Goal: Information Seeking & Learning: Learn about a topic

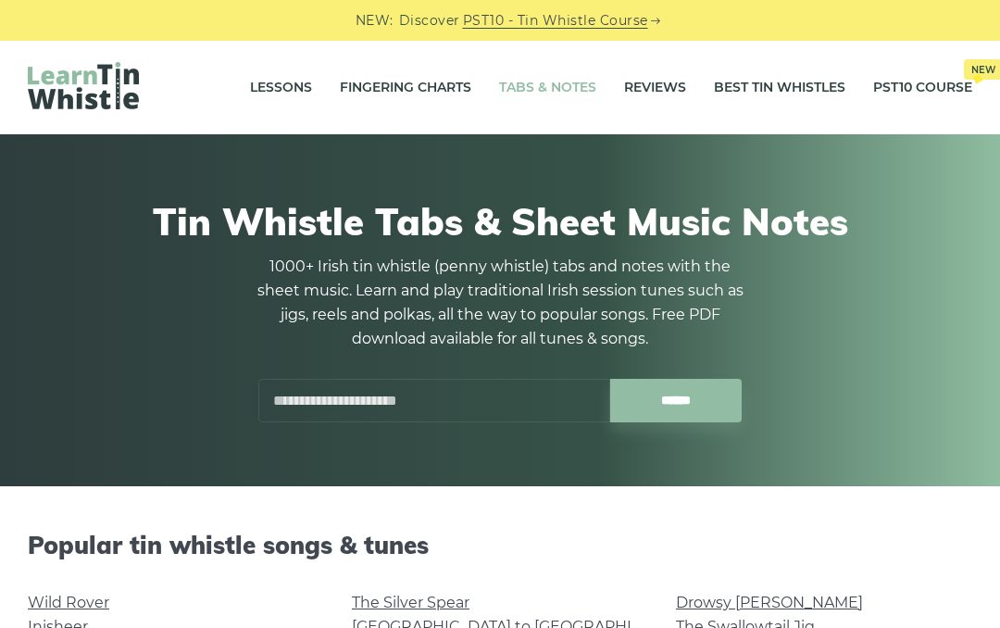
click at [557, 102] on link "Tabs & Notes" at bounding box center [547, 88] width 97 height 46
click at [383, 108] on link "Fingering Charts" at bounding box center [405, 88] width 131 height 46
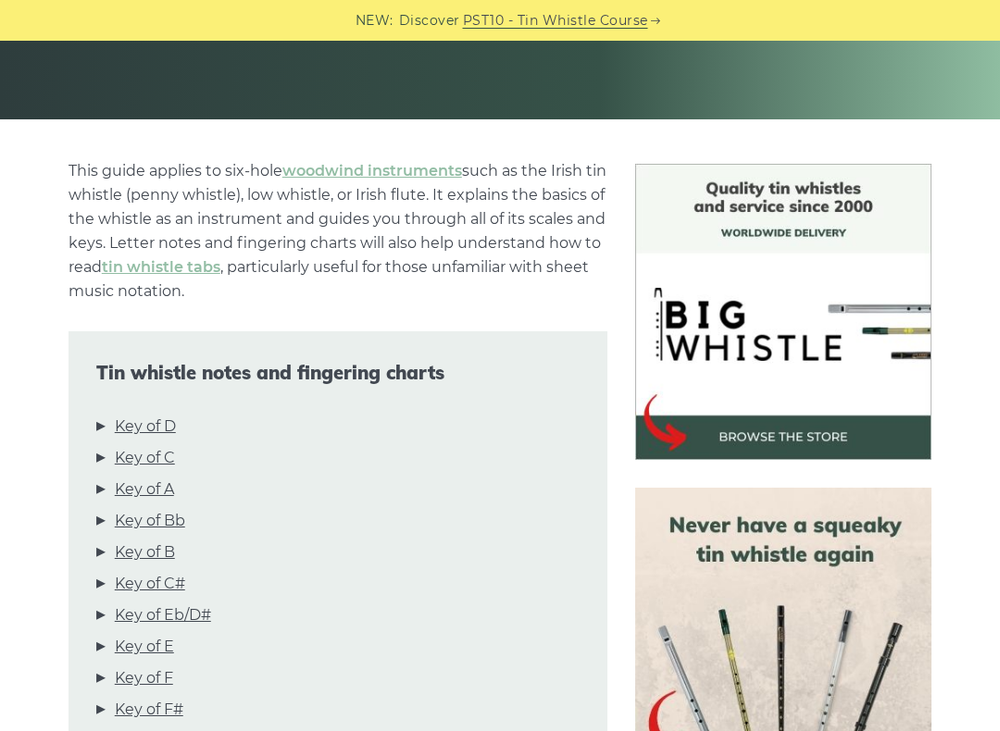
scroll to position [548, 0]
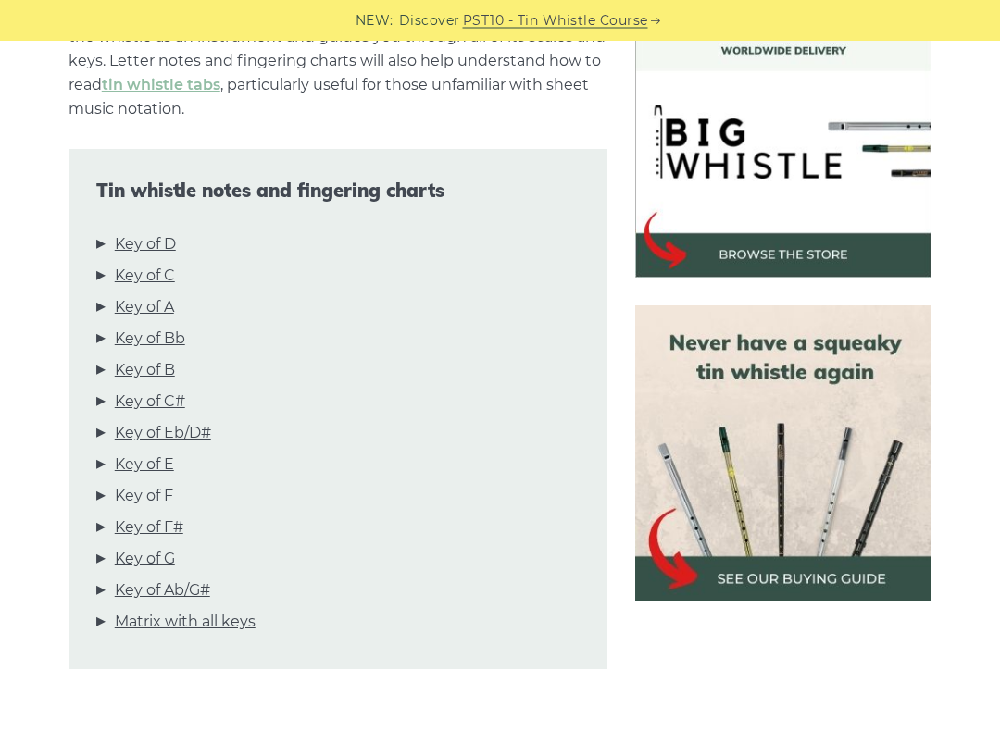
click at [150, 246] on link "Key of D" at bounding box center [145, 245] width 61 height 24
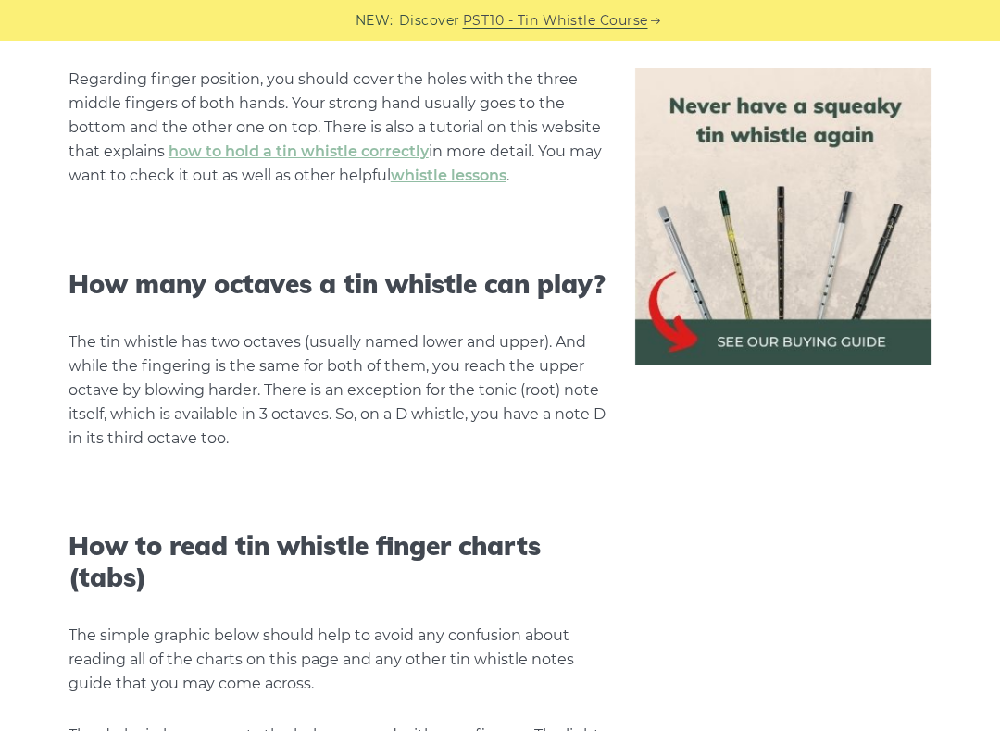
scroll to position [2969, 0]
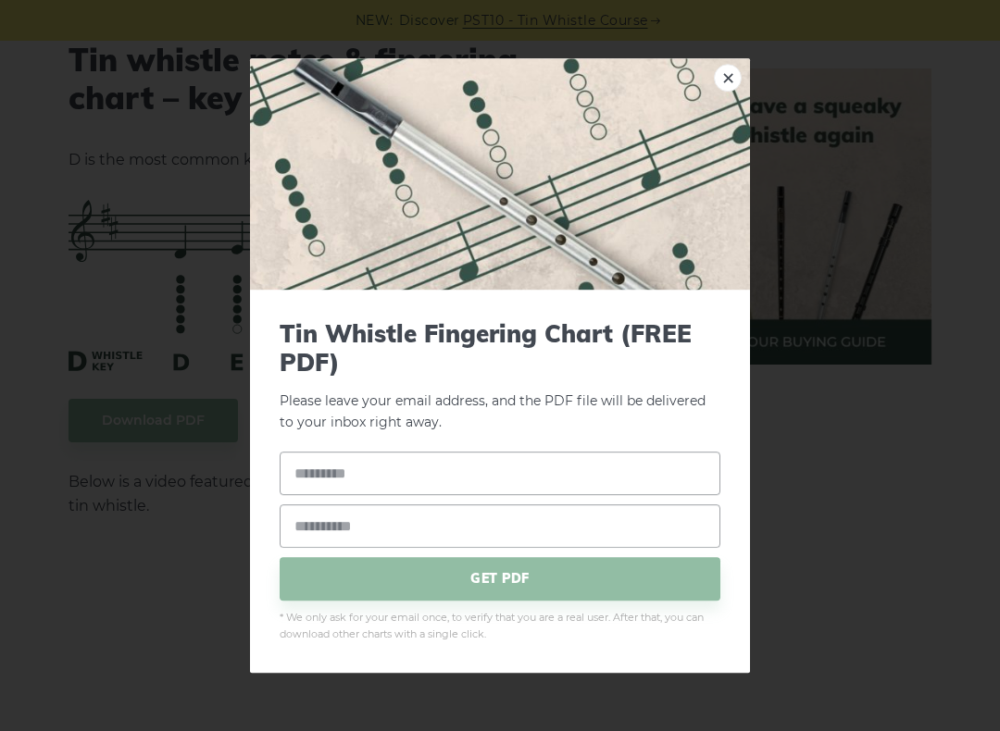
click at [730, 60] on img at bounding box center [500, 173] width 500 height 231
click at [707, 100] on img at bounding box center [500, 173] width 500 height 231
click at [717, 94] on img at bounding box center [500, 173] width 500 height 231
click at [712, 88] on img at bounding box center [500, 173] width 500 height 231
click at [713, 81] on img at bounding box center [500, 173] width 500 height 231
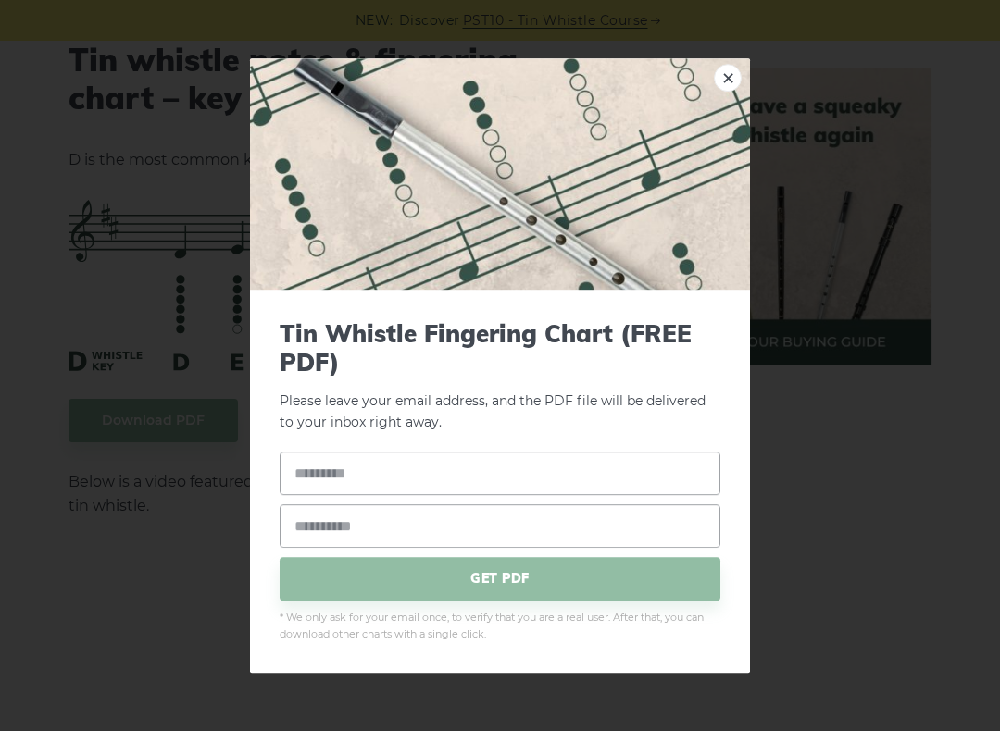
click at [711, 85] on img at bounding box center [500, 173] width 500 height 231
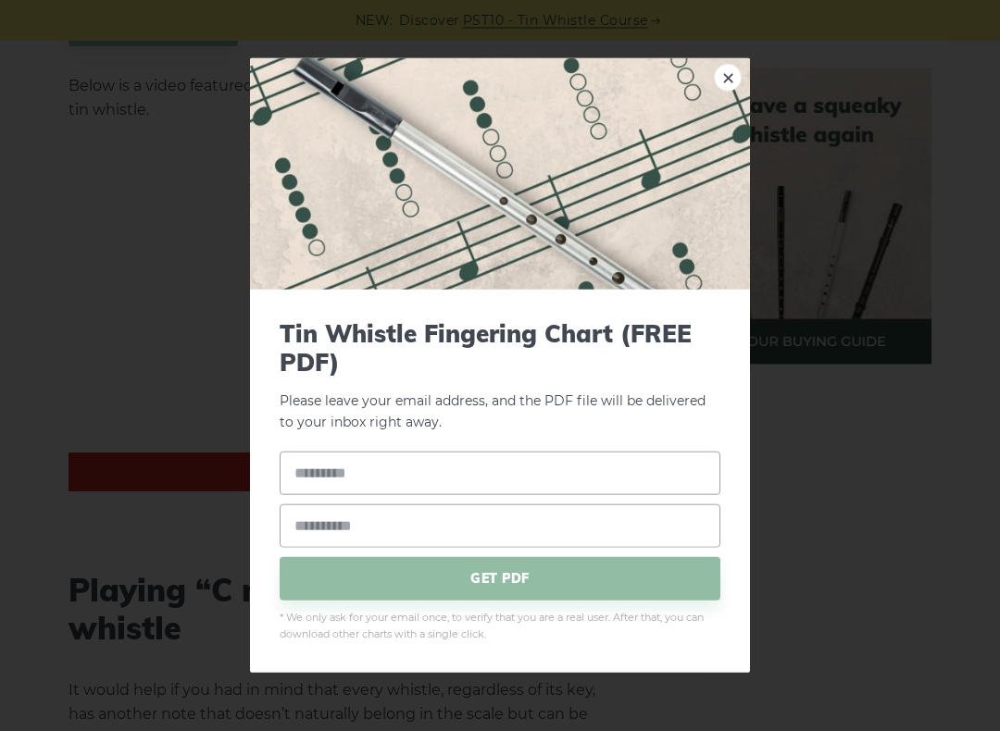
scroll to position [3499, 0]
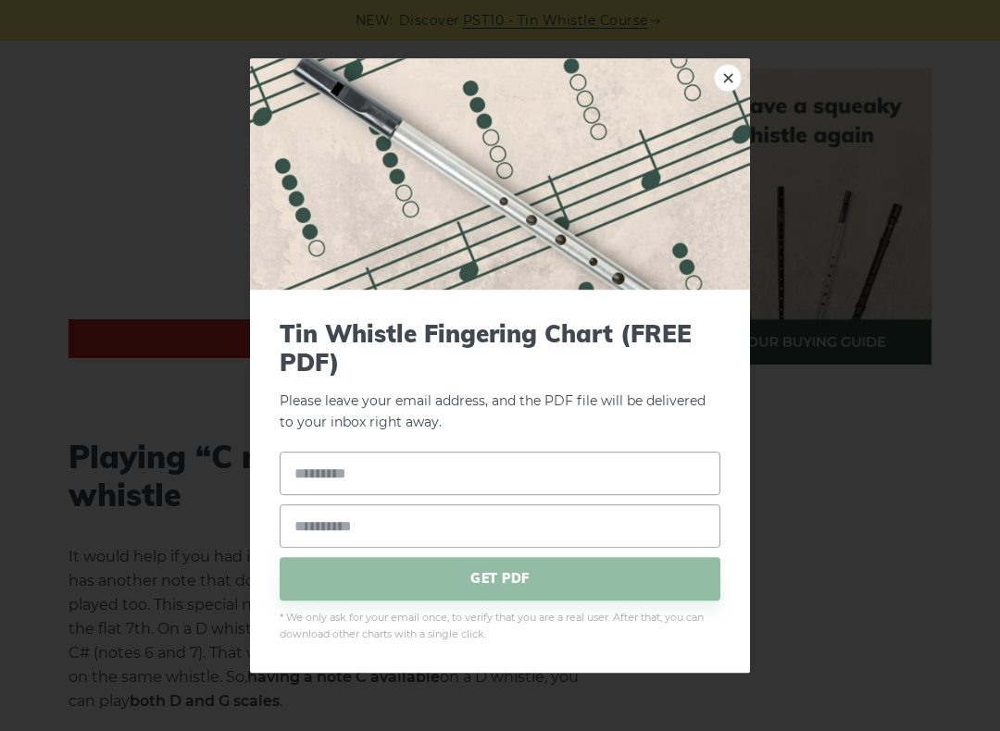
click at [714, 94] on img at bounding box center [500, 173] width 500 height 231
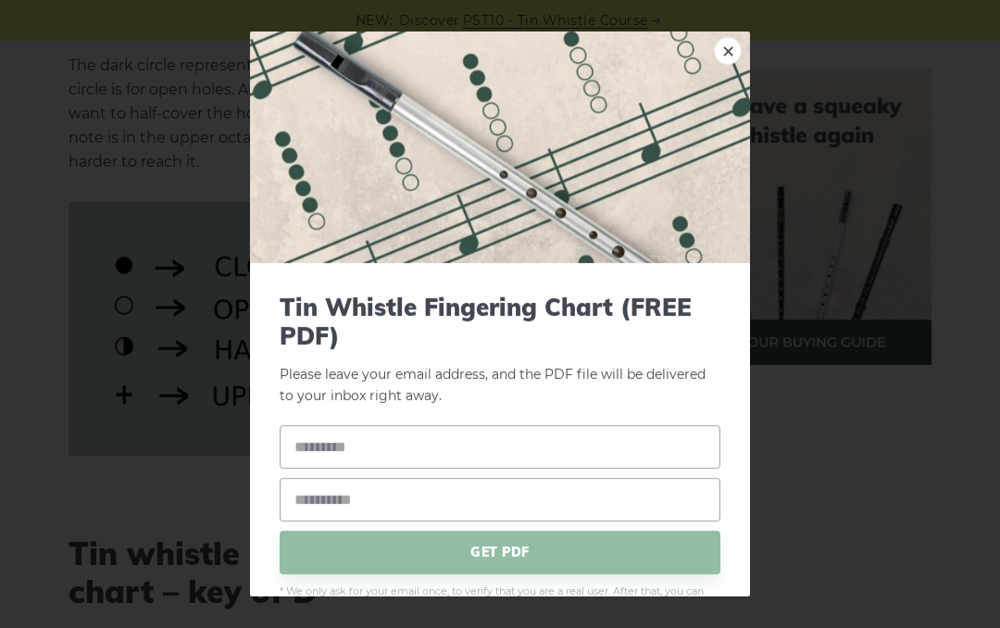
scroll to position [2467, 0]
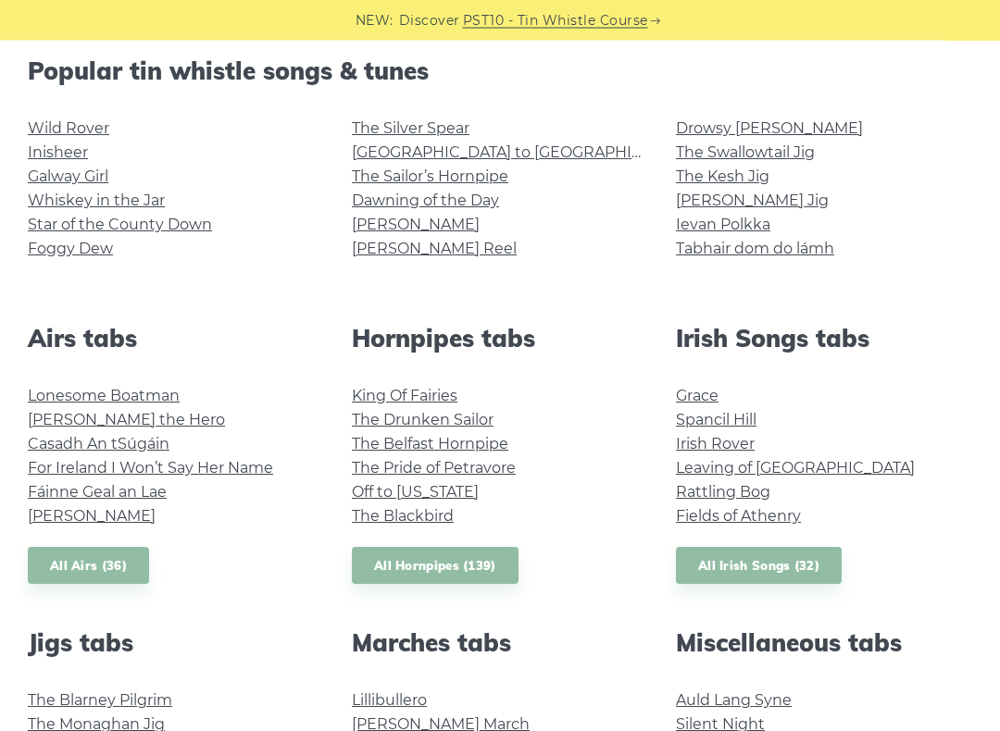
scroll to position [474, 0]
click at [122, 558] on link "All Airs (36)" at bounding box center [88, 566] width 121 height 38
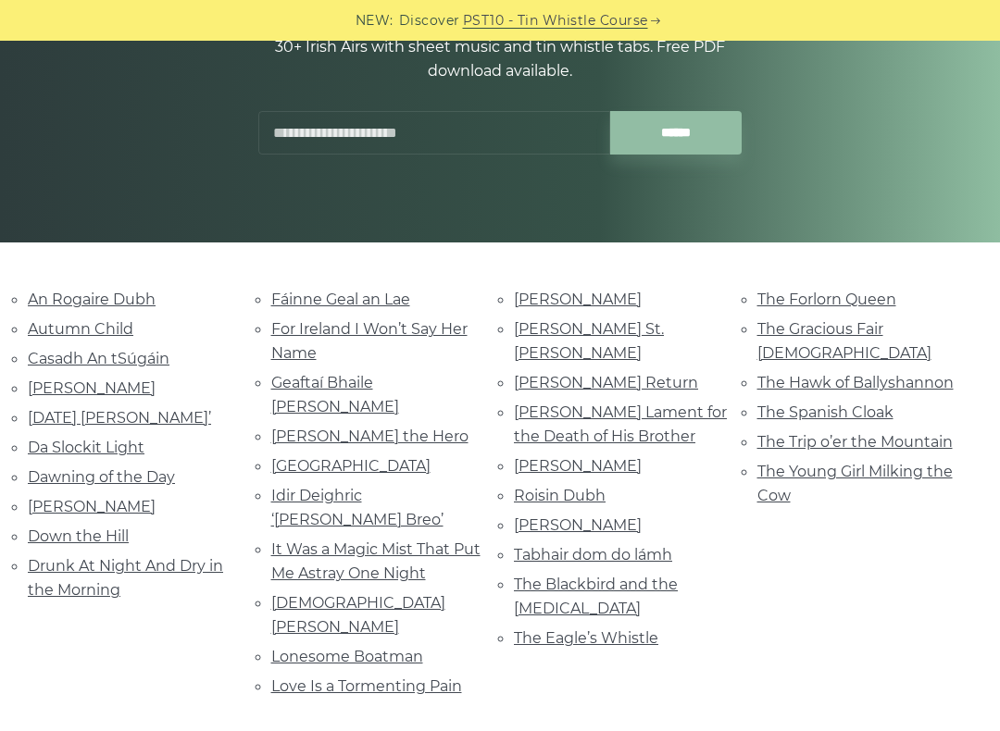
scroll to position [248, 0]
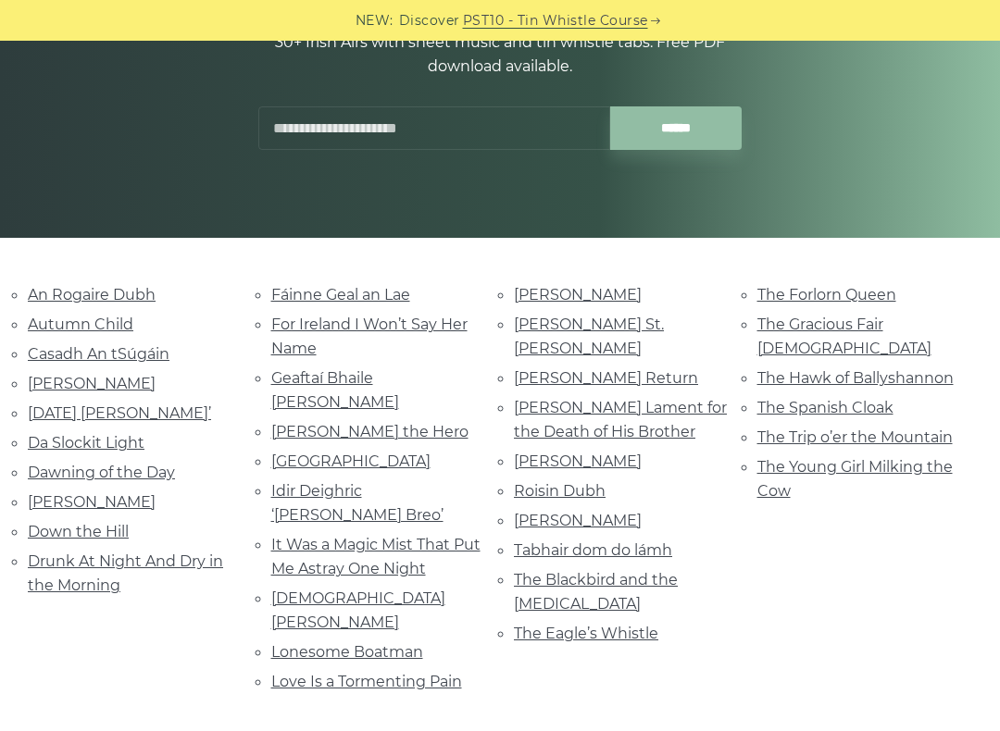
click at [134, 302] on link "An Rogaire Dubh" at bounding box center [92, 295] width 128 height 18
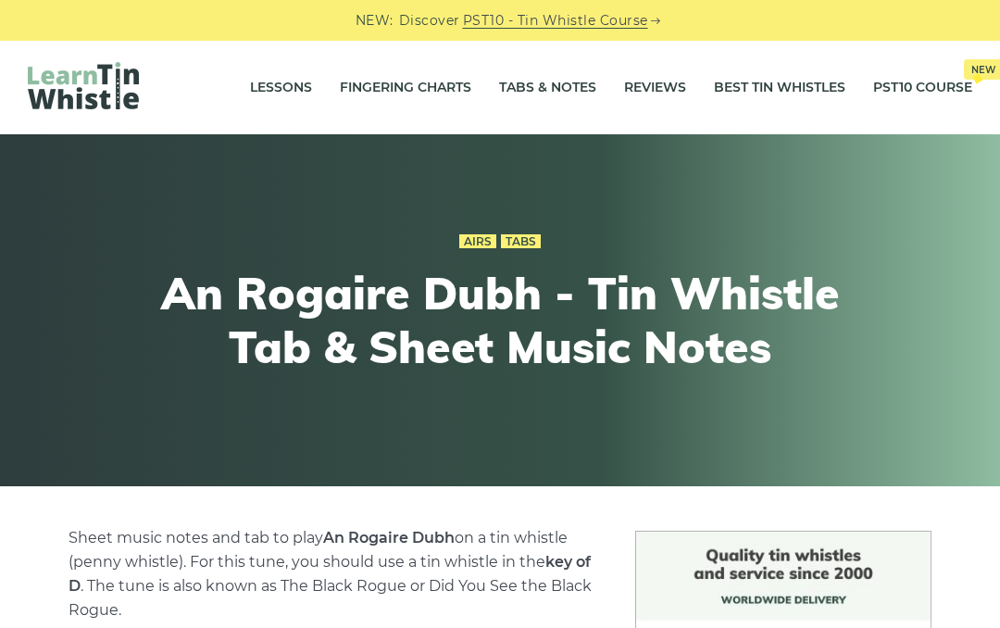
click at [556, 103] on link "Tabs & Notes" at bounding box center [547, 88] width 97 height 46
